Goal: Transaction & Acquisition: Purchase product/service

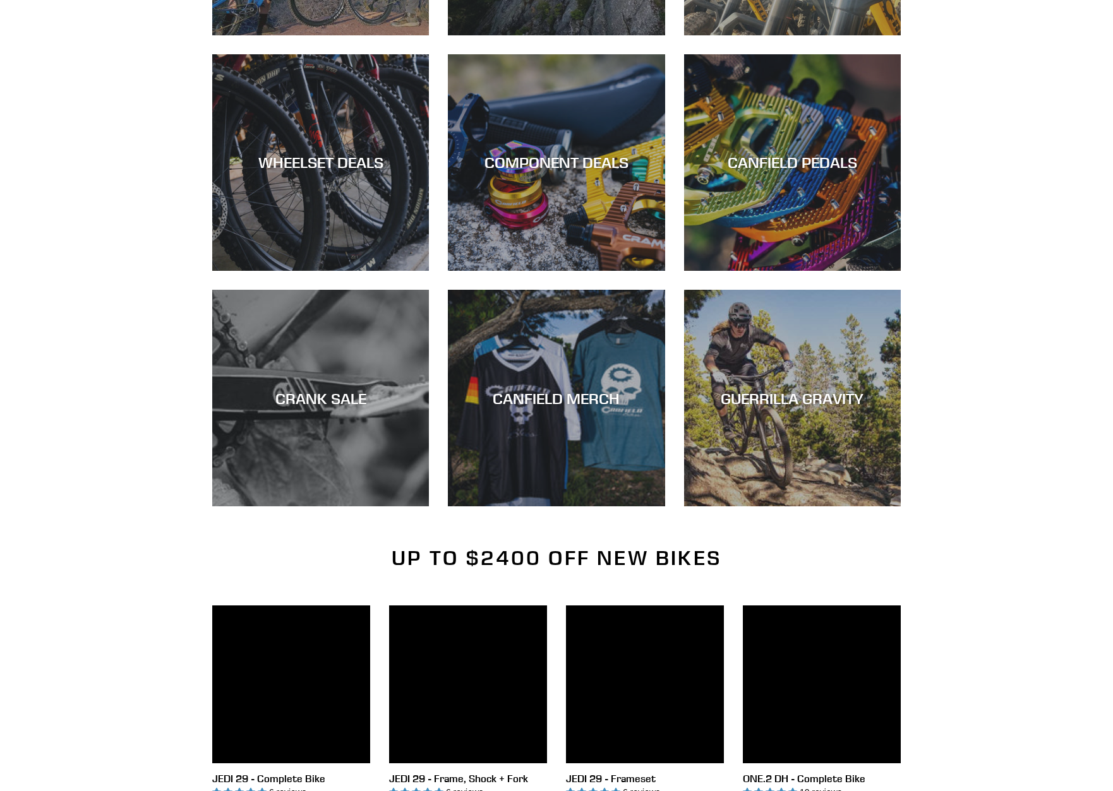
scroll to position [2519, 0]
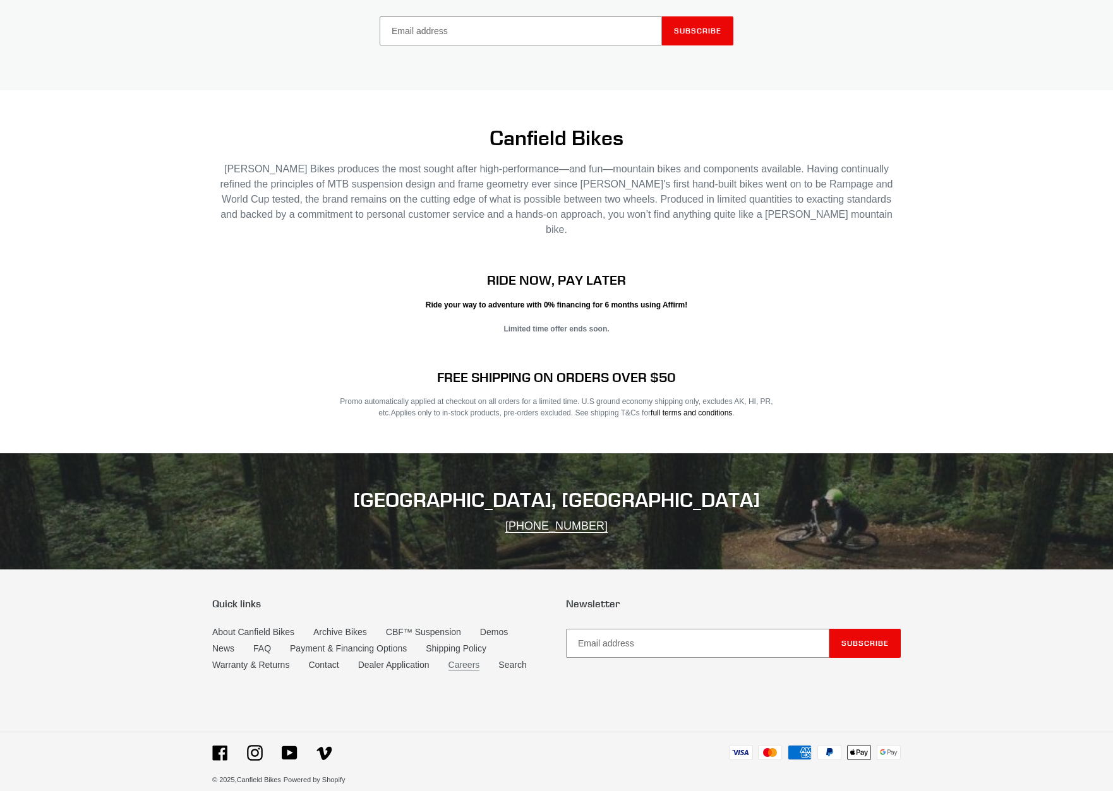
click at [473, 660] on link "Careers" at bounding box center [464, 665] width 32 height 11
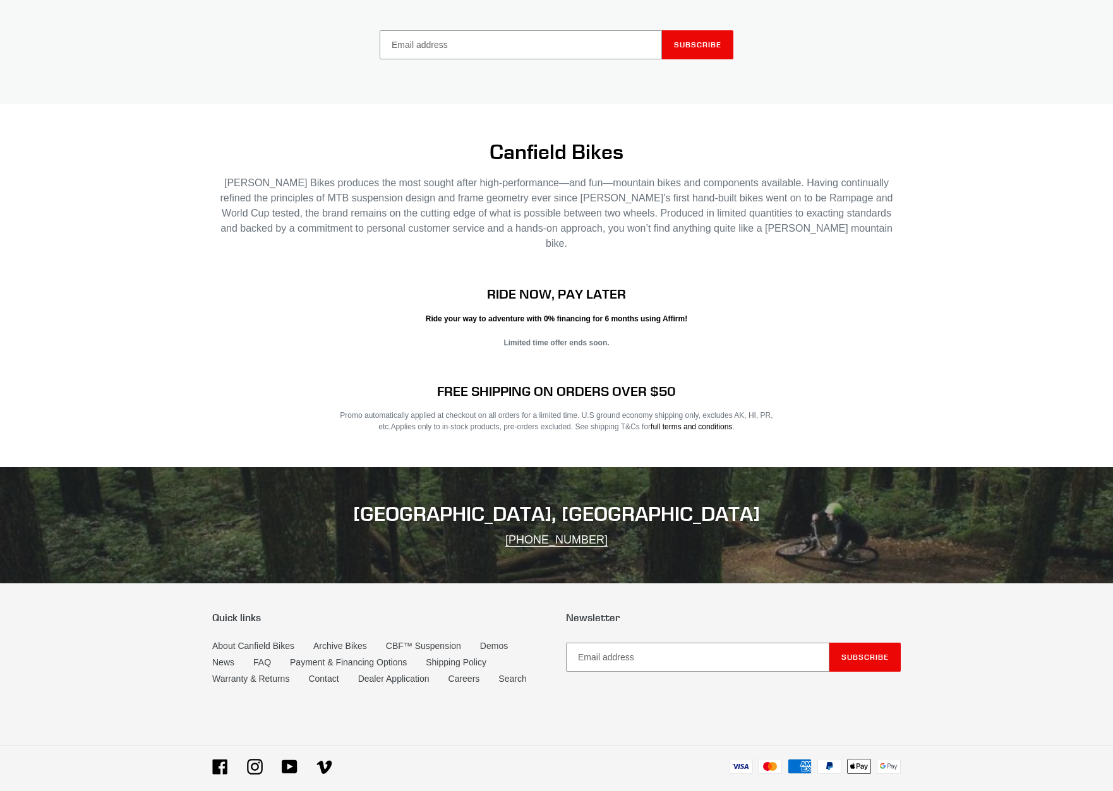
scroll to position [2519, 0]
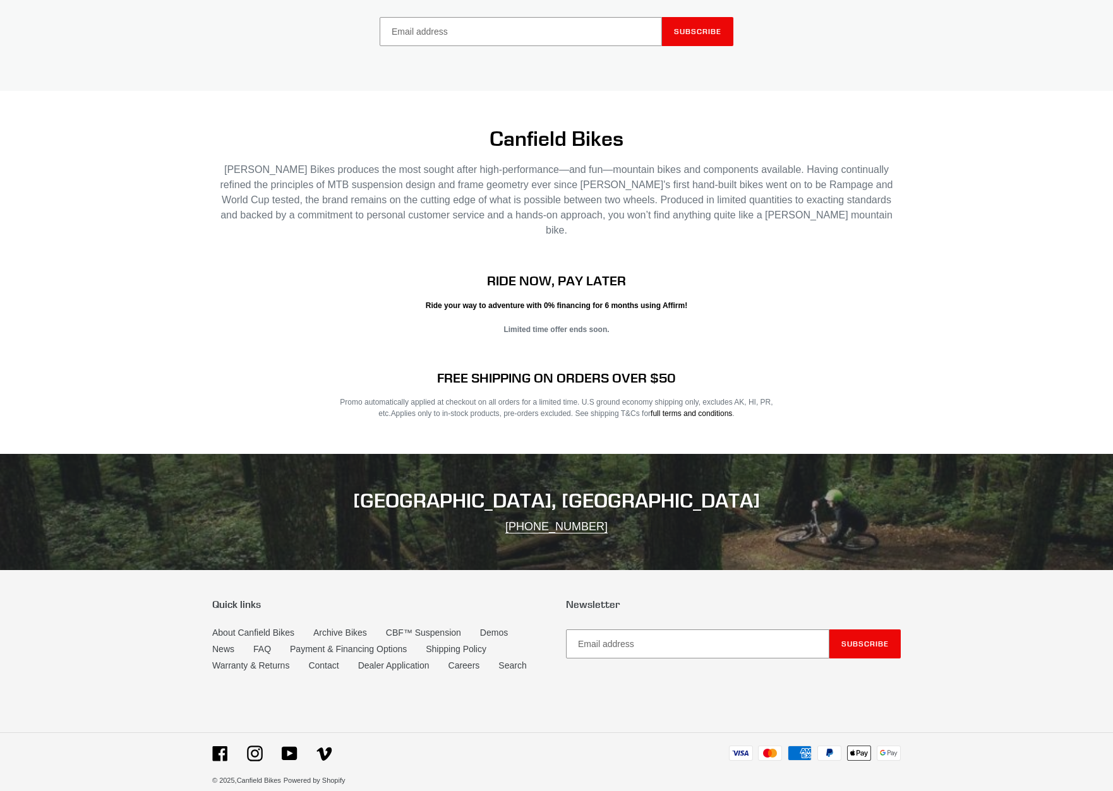
click at [548, 489] on h2 "PONCHA SPRINGS, CO" at bounding box center [556, 501] width 688 height 24
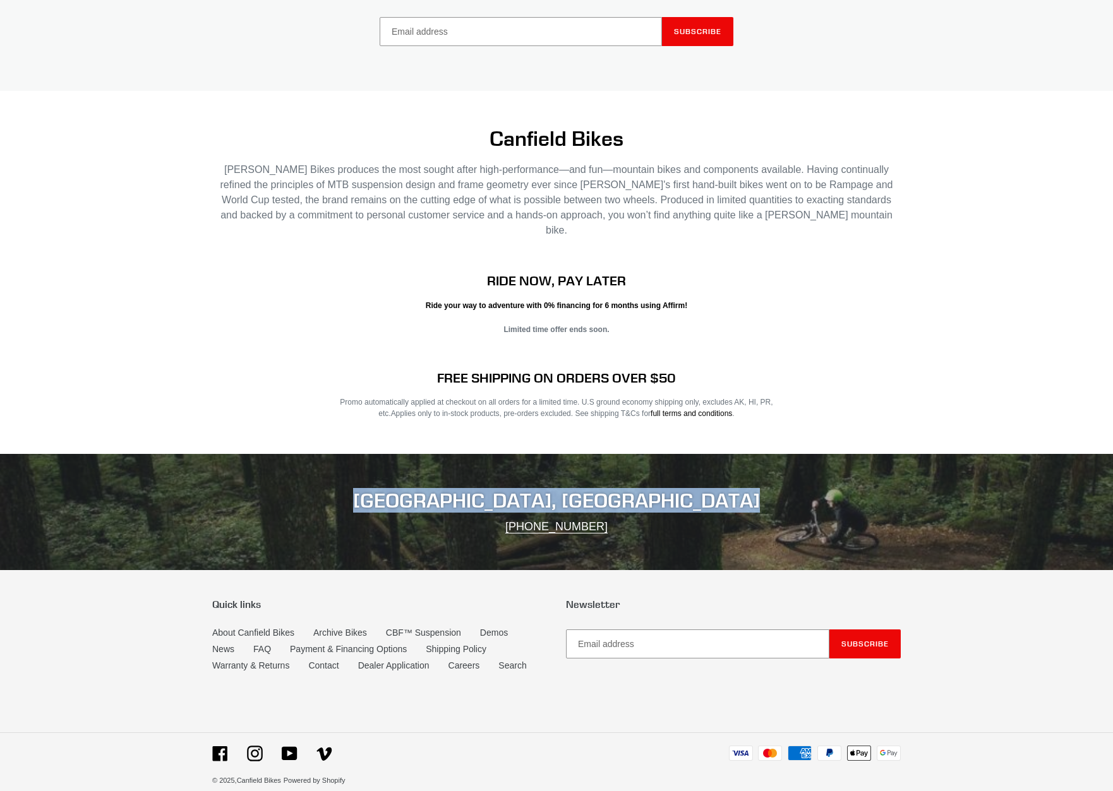
click at [548, 489] on h2 "PONCHA SPRINGS, CO" at bounding box center [556, 501] width 688 height 24
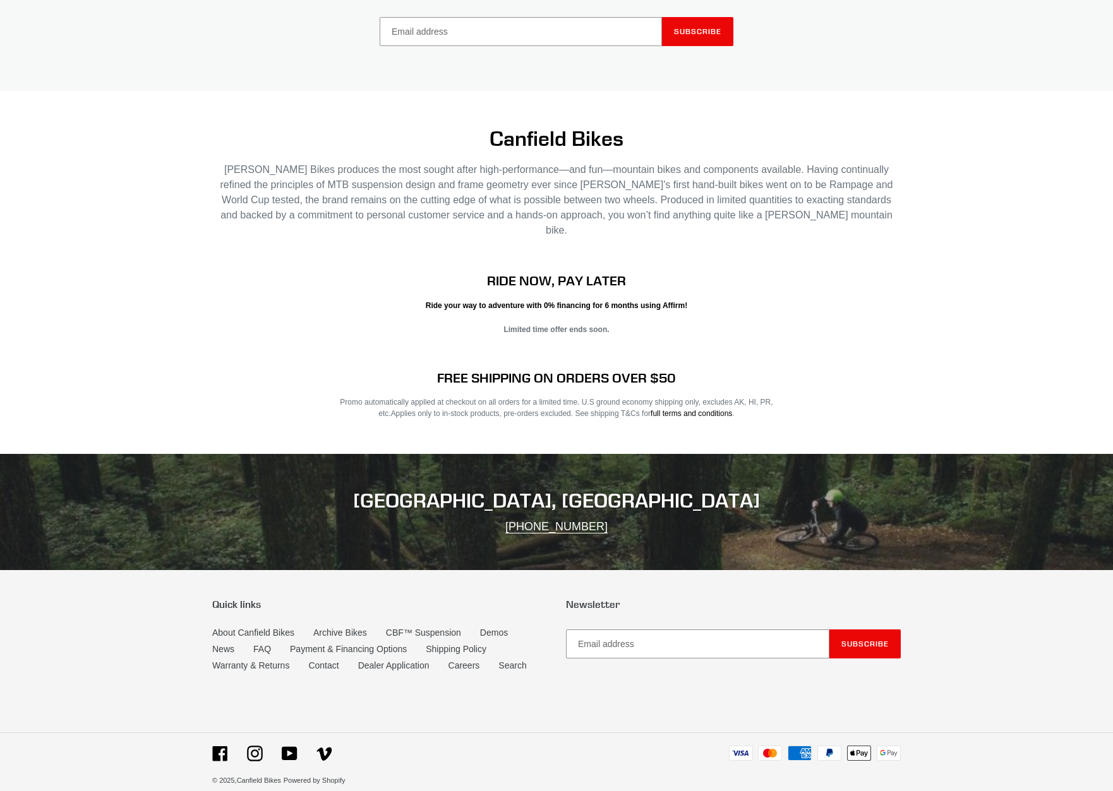
click at [301, 331] on div "RIDE NOW, PAY LATER Ride your way to adventure with 0% financing for 6 months u…" at bounding box center [556, 321] width 1113 height 97
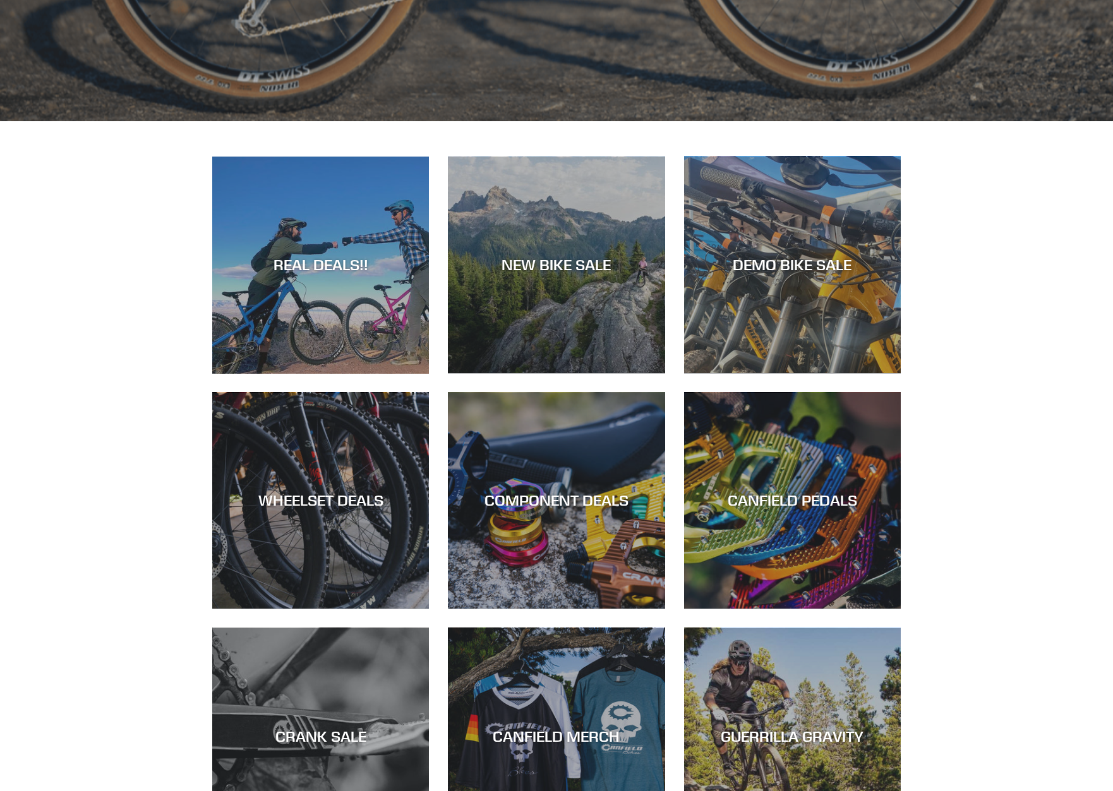
scroll to position [821, 0]
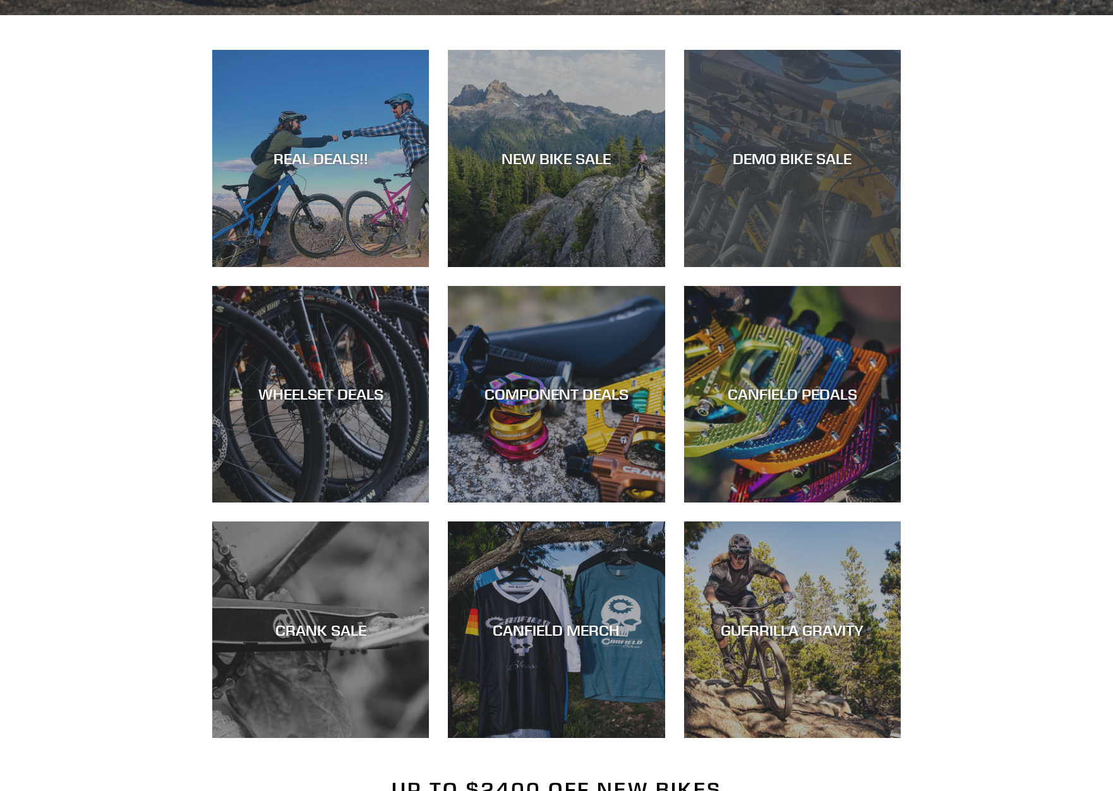
click at [722, 267] on div "DEMO BIKE SALE" at bounding box center [792, 267] width 217 height 0
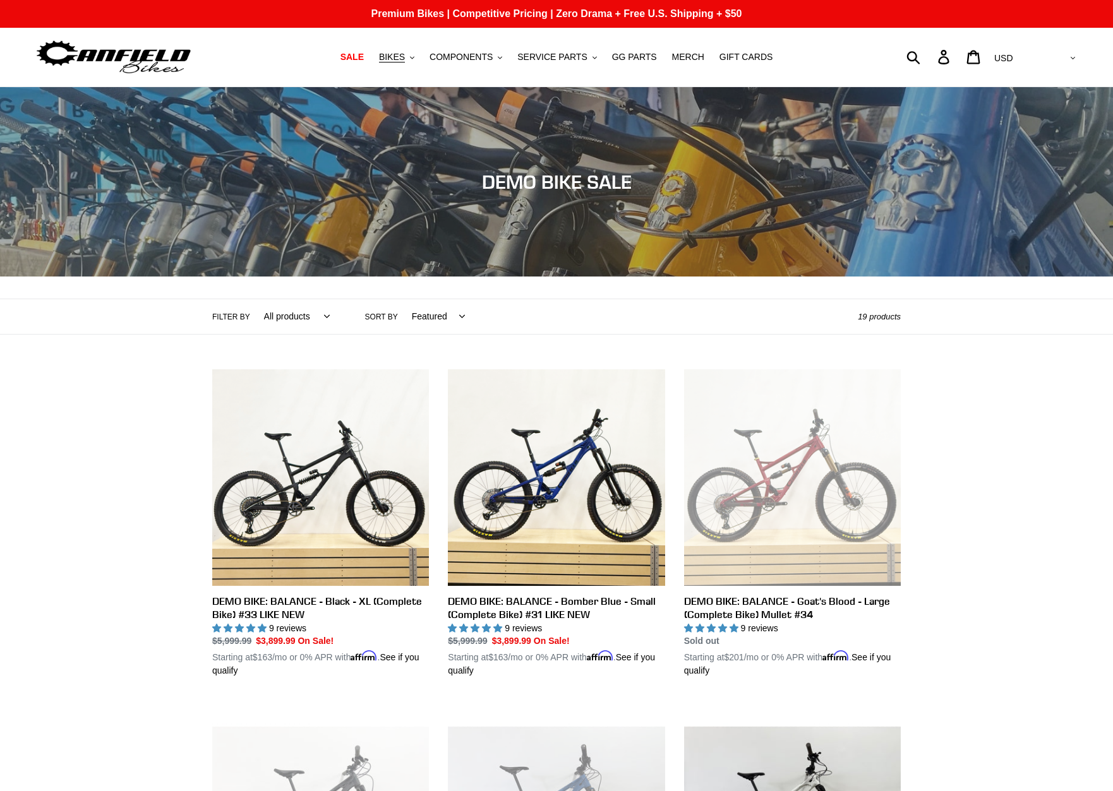
click at [283, 311] on select "All products balance BFCM23 DEMO BIKE Jedi Lithium Nimble 9 ONE.2 Tilt Yelli Sc…" at bounding box center [294, 316] width 82 height 35
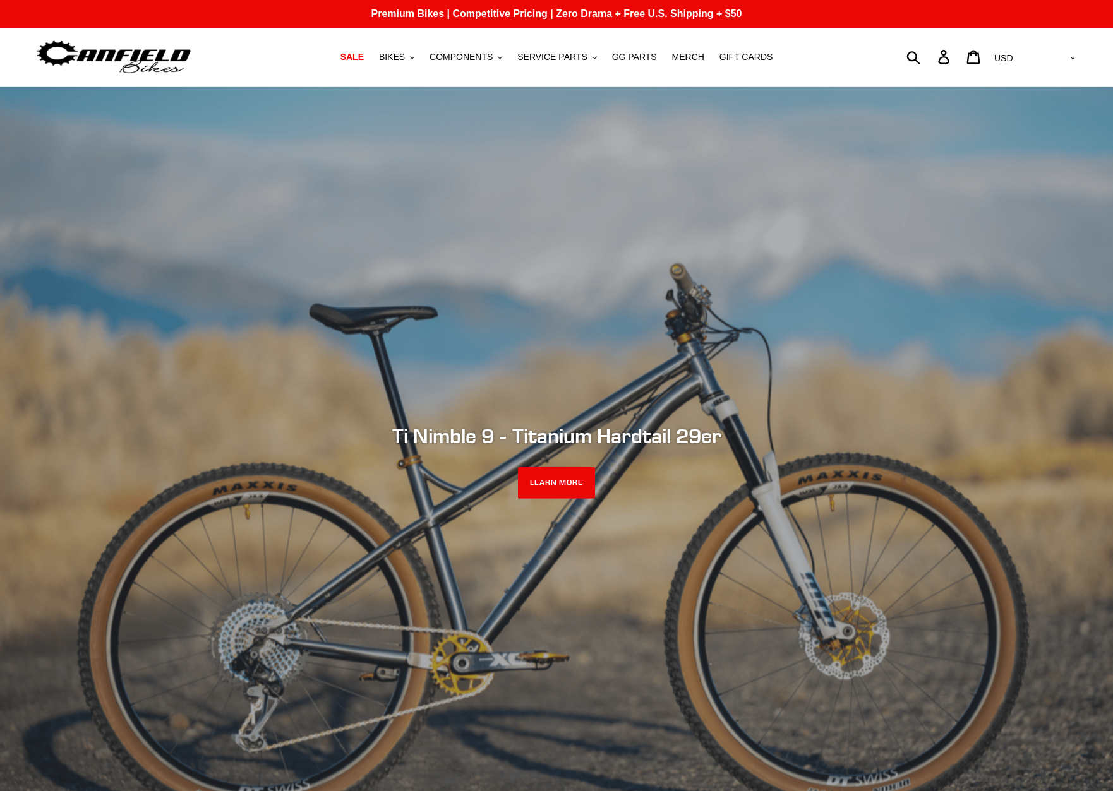
scroll to position [821, 0]
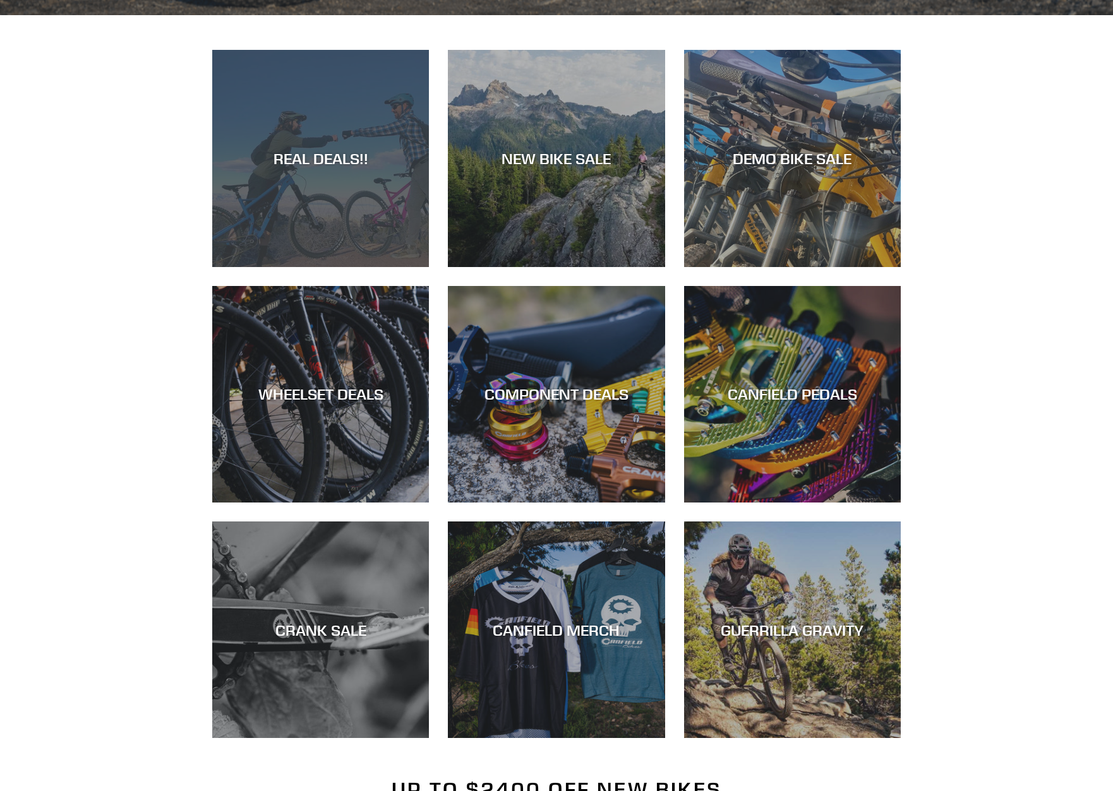
click at [331, 267] on div "REAL DEALS!!" at bounding box center [320, 267] width 217 height 0
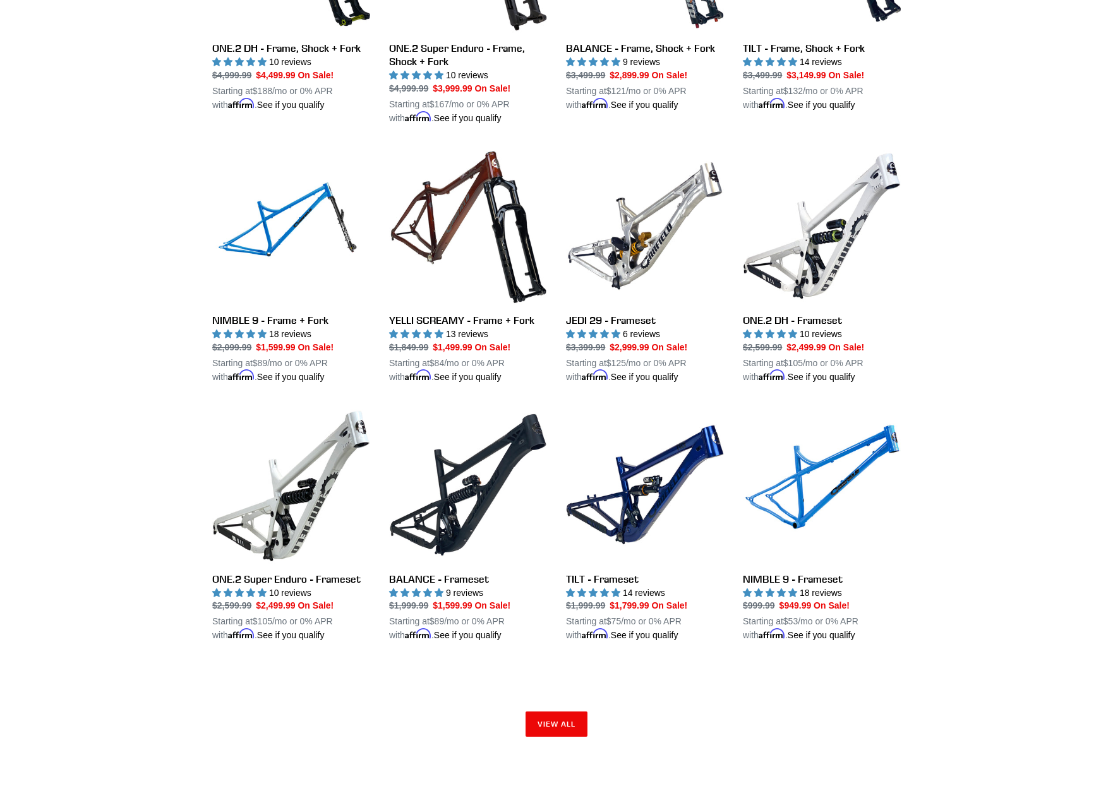
scroll to position [1642, 0]
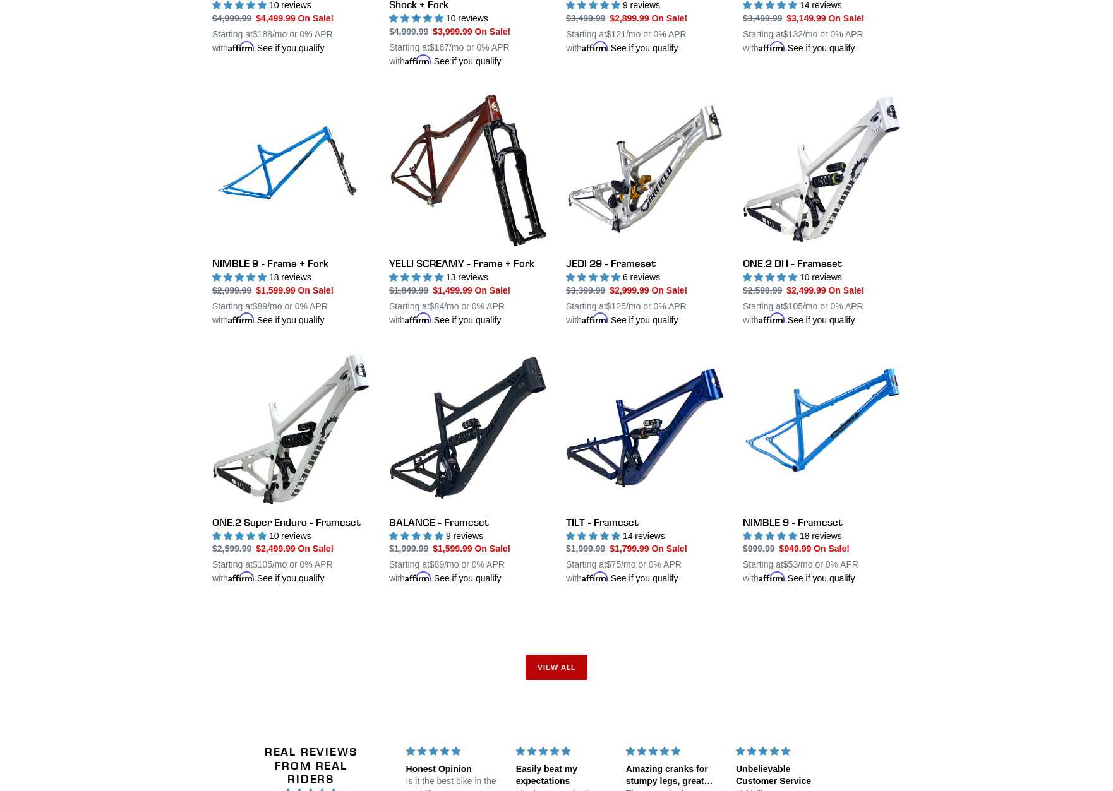
click at [547, 666] on link "View all" at bounding box center [556, 667] width 62 height 25
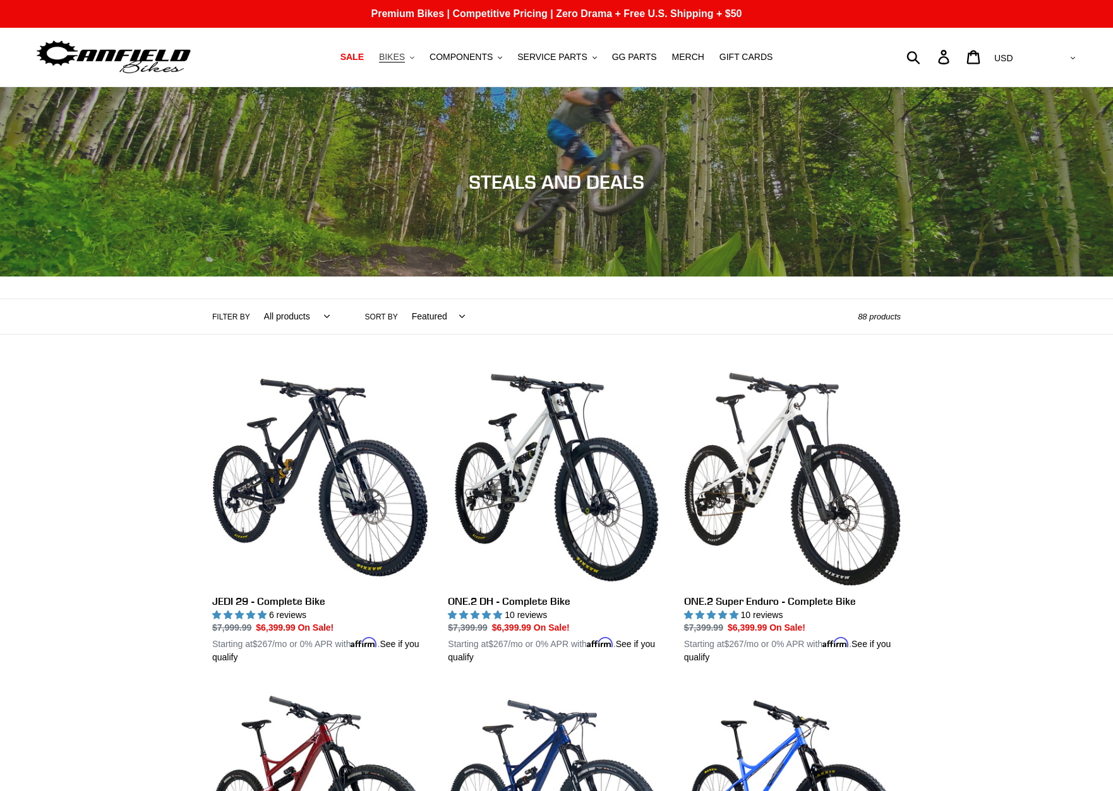
click at [401, 51] on button "BIKES .cls-1{fill:#231f20}" at bounding box center [397, 57] width 48 height 17
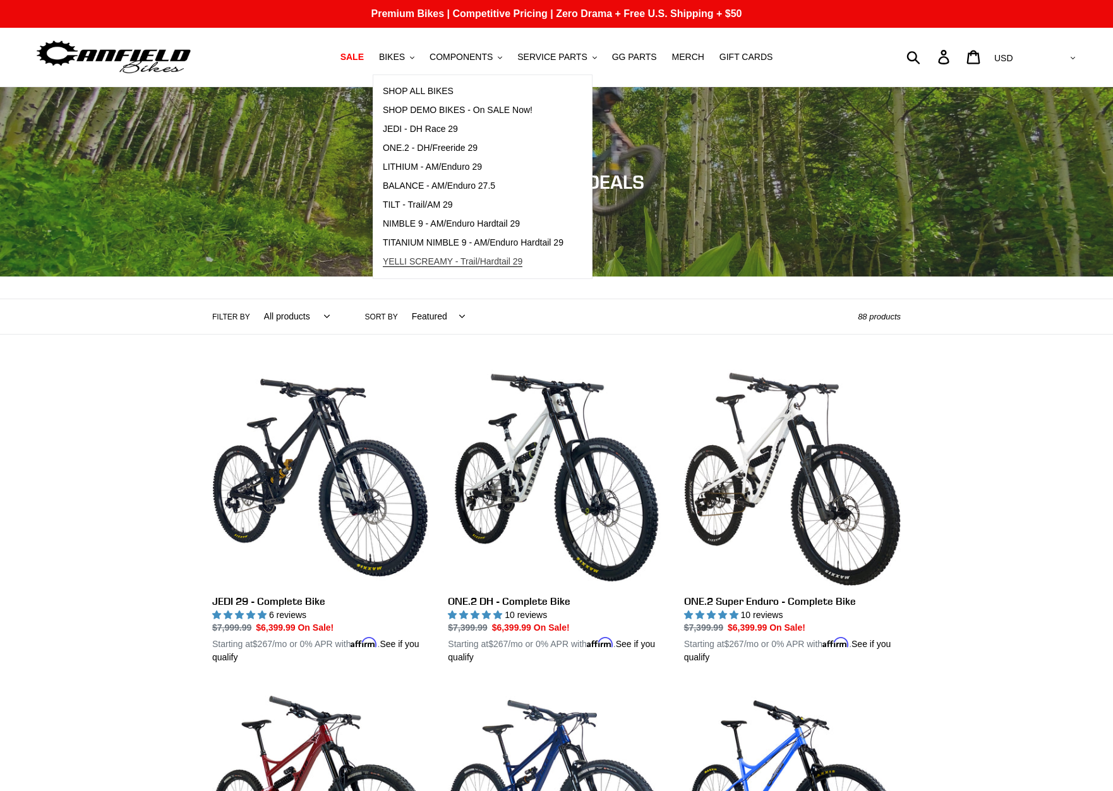
click at [516, 265] on span "YELLI SCREAMY - Trail/Hardtail 29" at bounding box center [453, 261] width 140 height 11
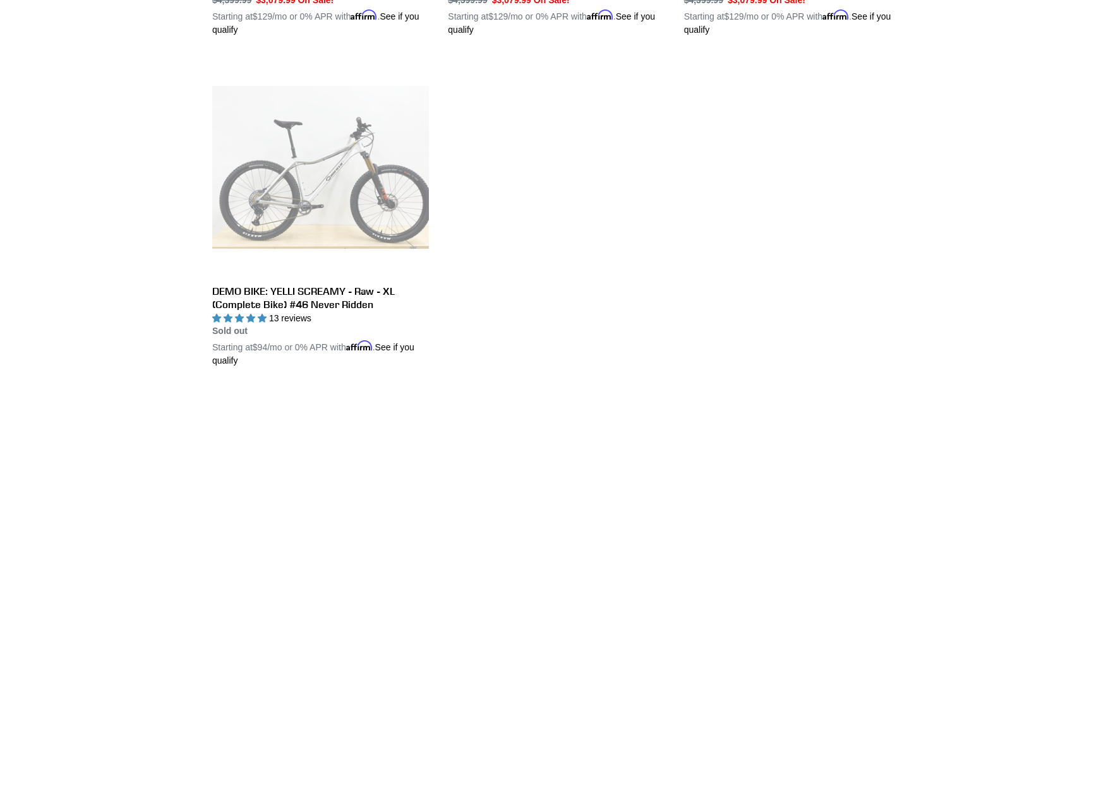
scroll to position [631, 0]
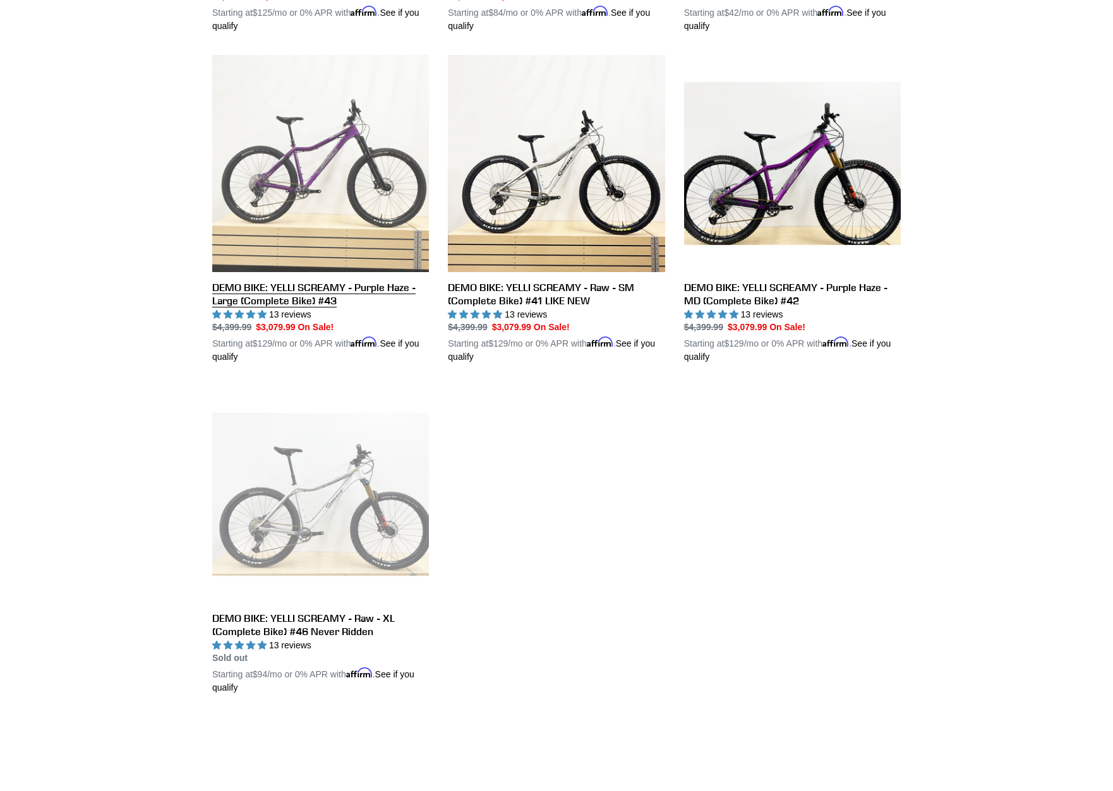
click at [306, 309] on link "DEMO BIKE: YELLI SCREAMY - Purple Haze - Large (Complete Bike) #43" at bounding box center [320, 209] width 217 height 309
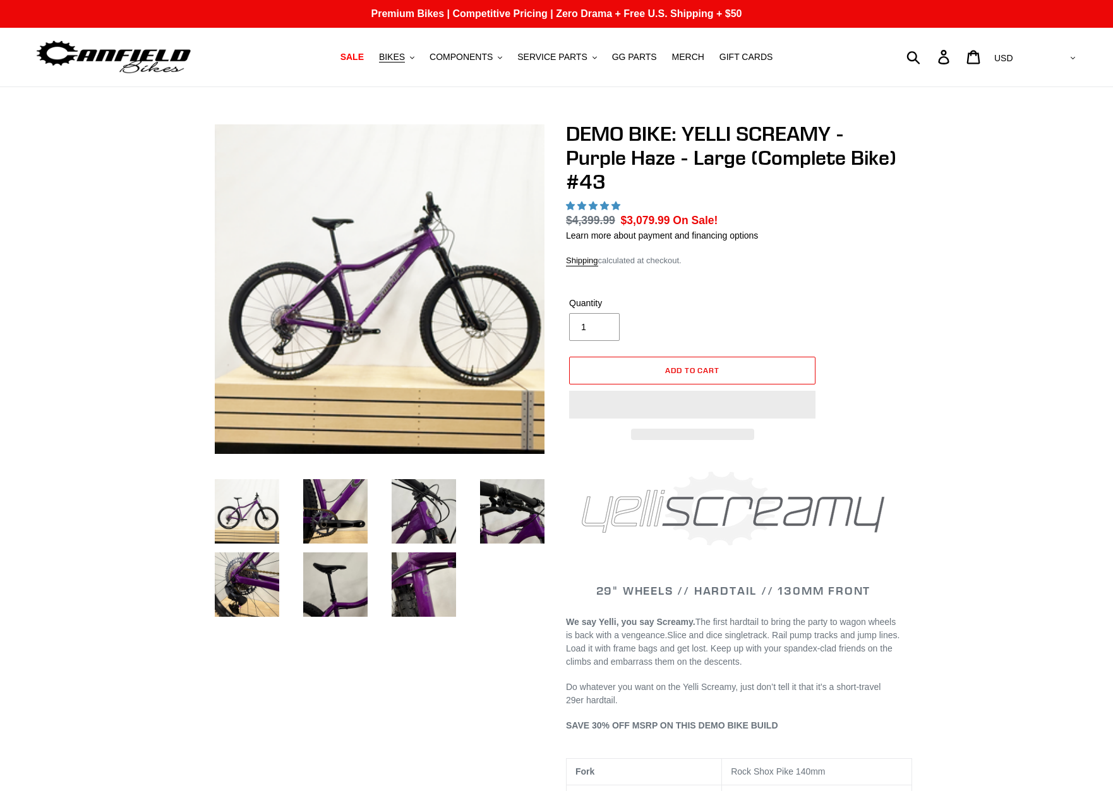
select select "highest-rating"
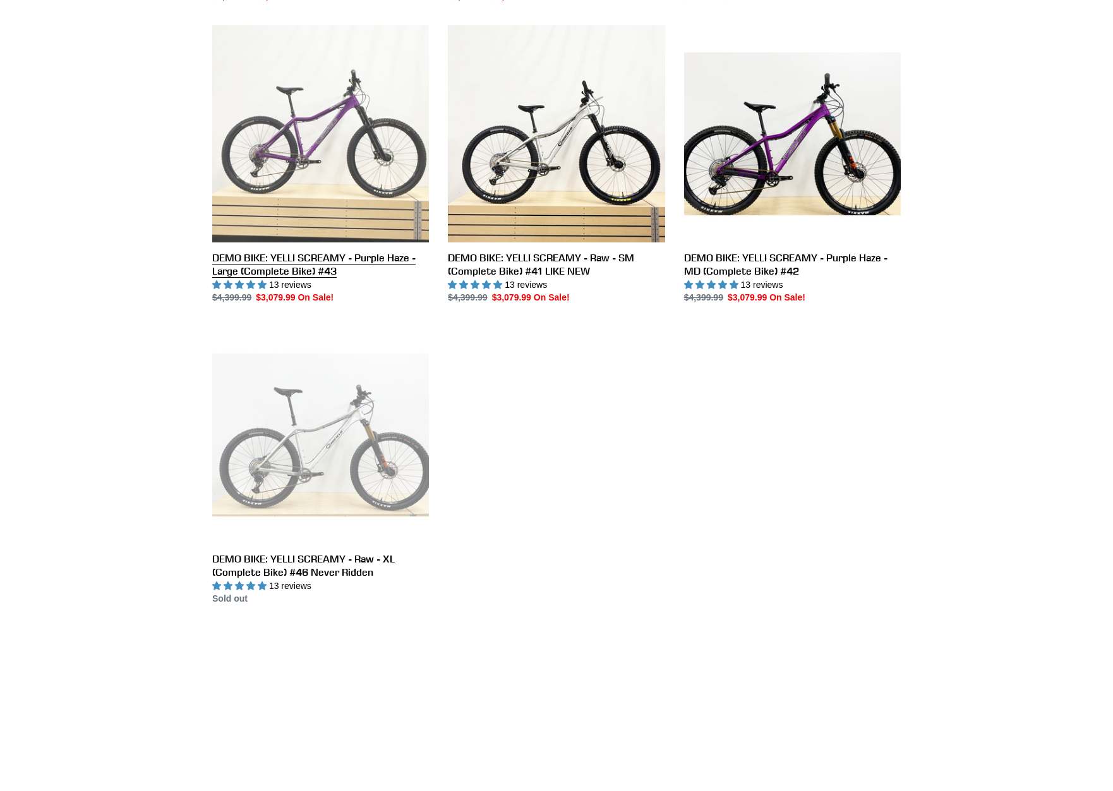
scroll to position [379, 0]
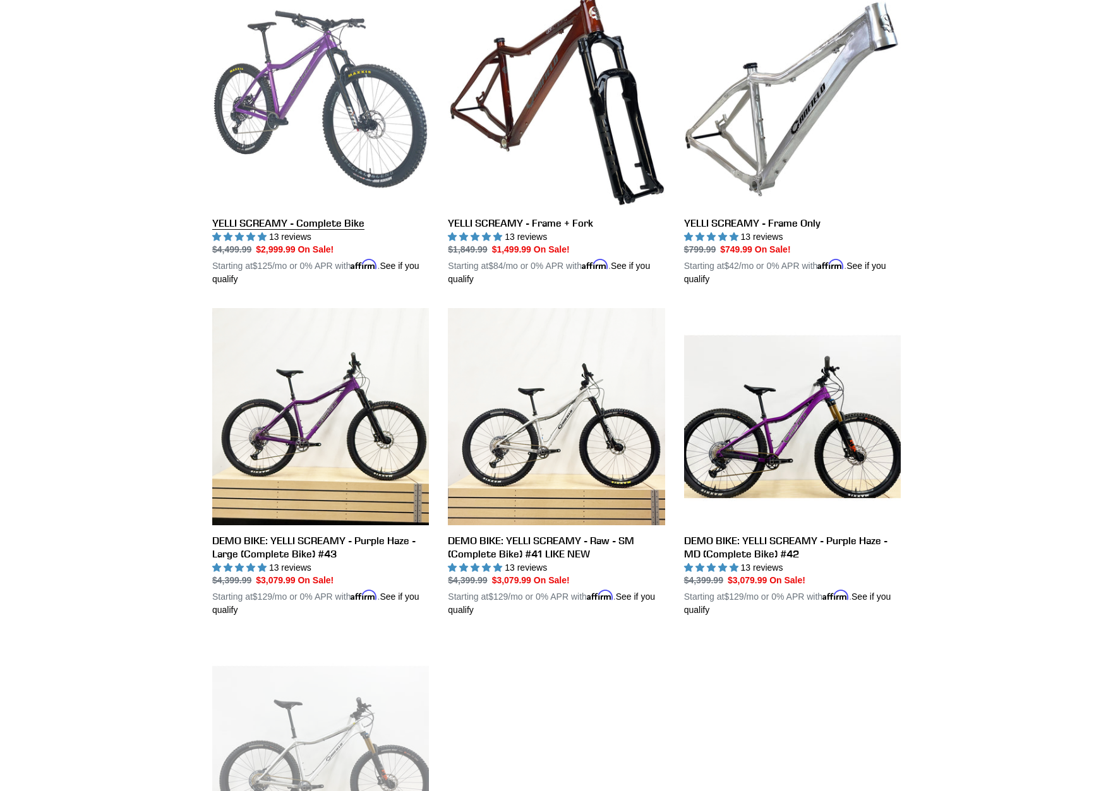
click at [325, 225] on link "YELLI SCREAMY - Complete Bike" at bounding box center [320, 138] width 217 height 295
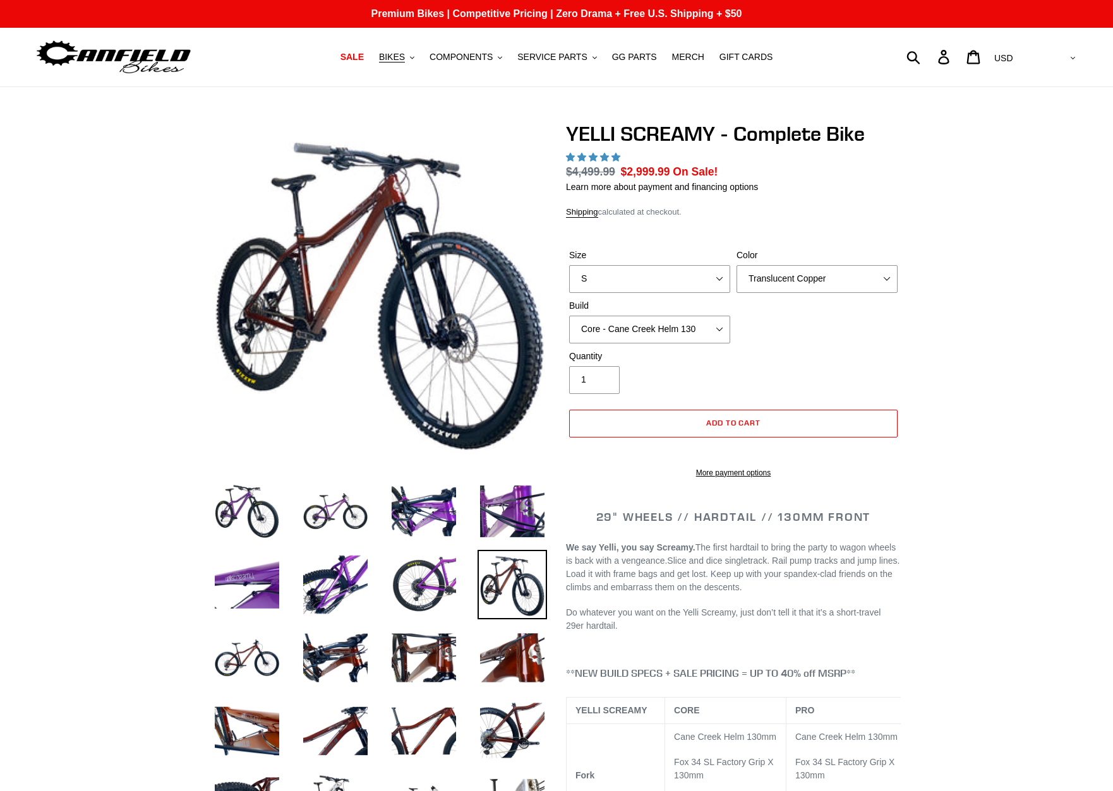
select select "highest-rating"
click at [626, 275] on select "S M L XL" at bounding box center [649, 279] width 161 height 28
select select "M"
click at [569, 265] on select "S M L XL" at bounding box center [649, 279] width 161 height 28
click at [801, 282] on select "Translucent Copper Purple Haze Raw" at bounding box center [816, 279] width 161 height 28
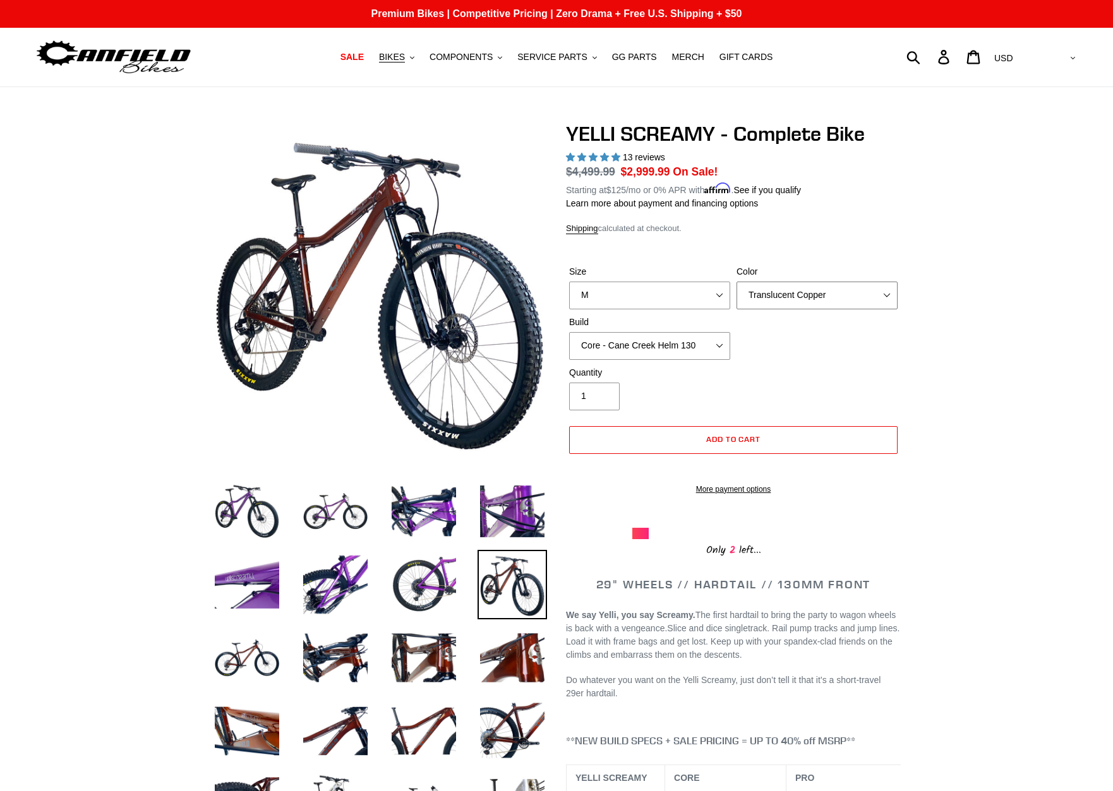
click at [801, 282] on select "Translucent Copper Purple Haze Raw" at bounding box center [816, 296] width 161 height 28
click at [674, 350] on select "Core - Cane Creek Helm 130 Pro - Cane Creek Helm 130 Core - Fox 34 SL Factory G…" at bounding box center [649, 346] width 161 height 28
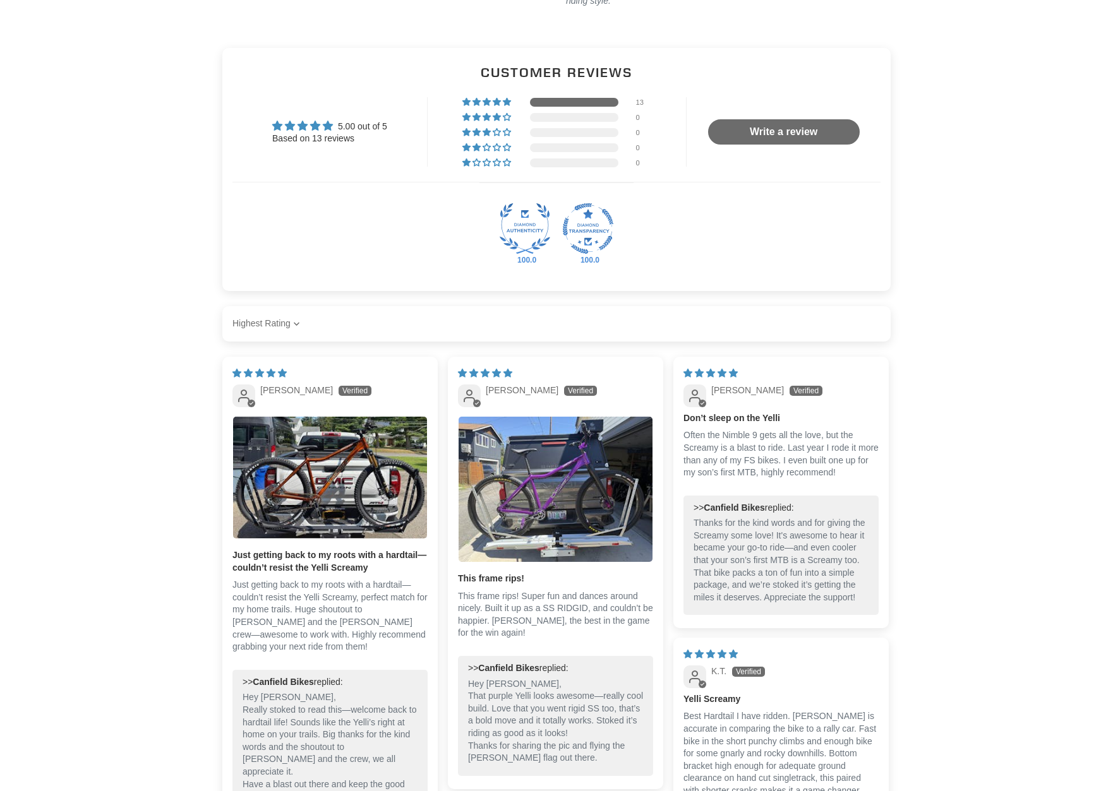
scroll to position [2462, 0]
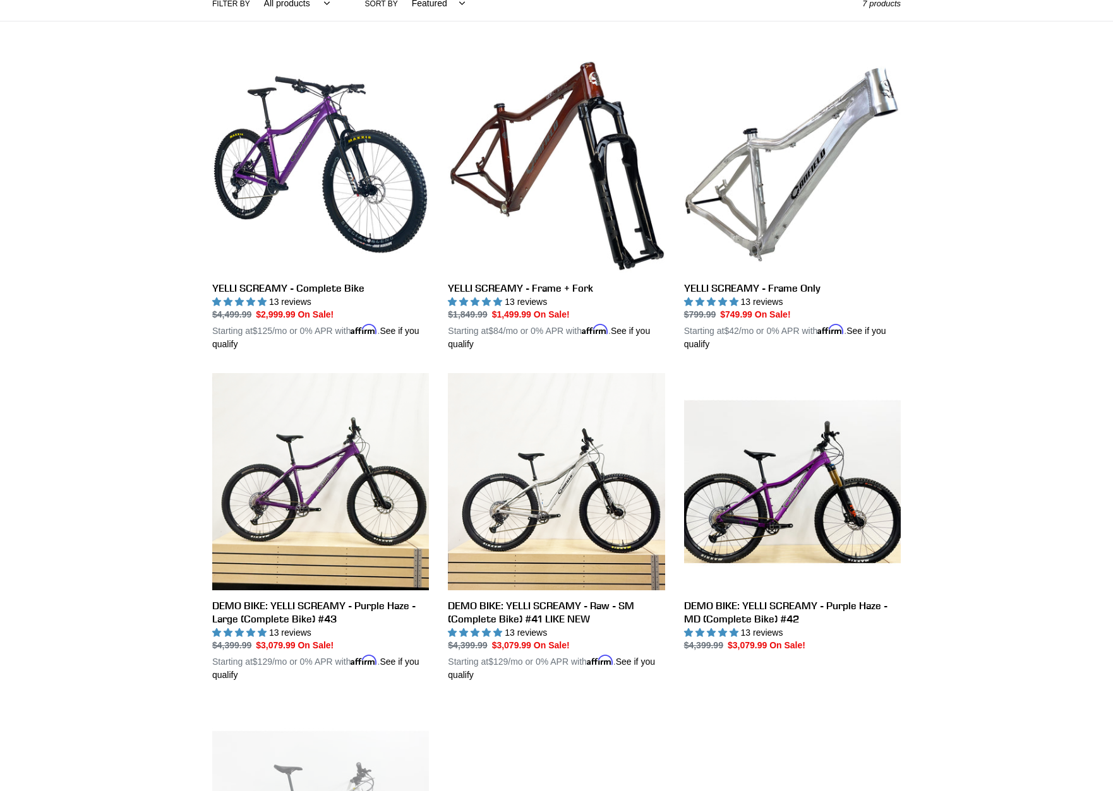
scroll to position [189, 0]
